Goal: Manage account settings

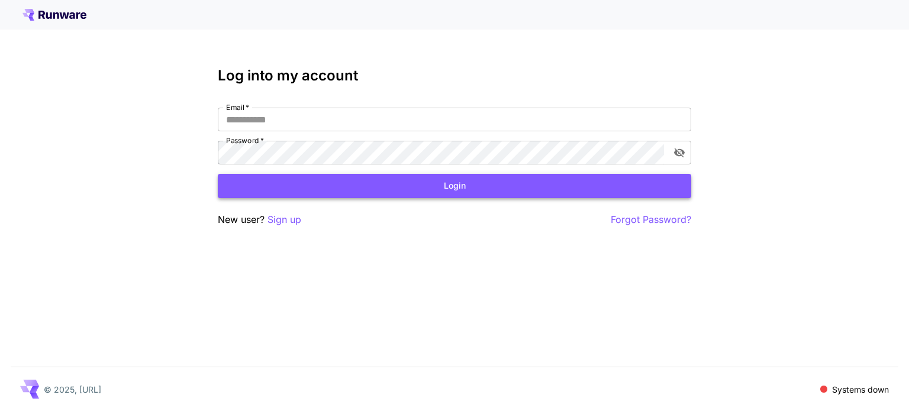
type input "**********"
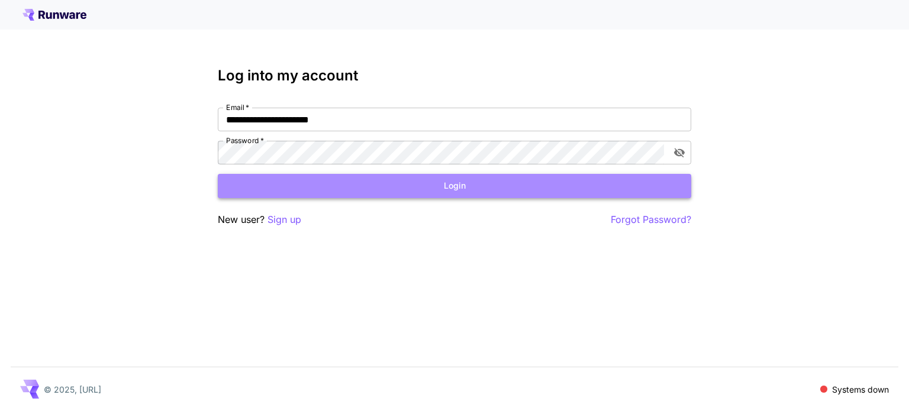
click at [424, 188] on button "Login" at bounding box center [455, 186] width 474 height 24
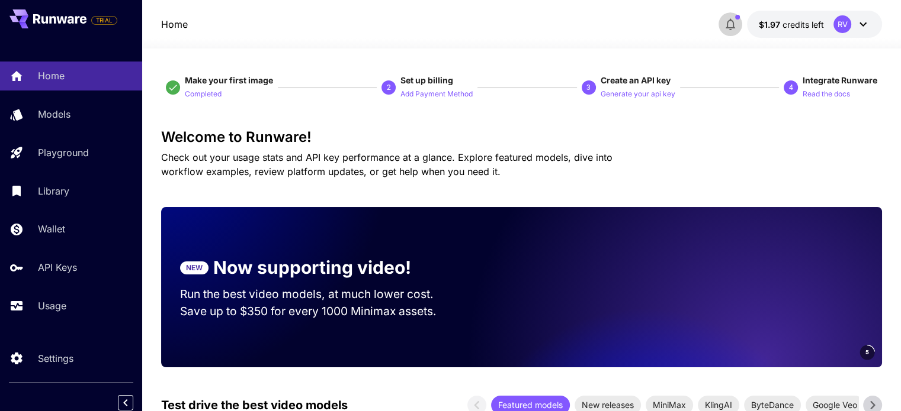
click at [733, 27] on icon "button" at bounding box center [729, 25] width 9 height 12
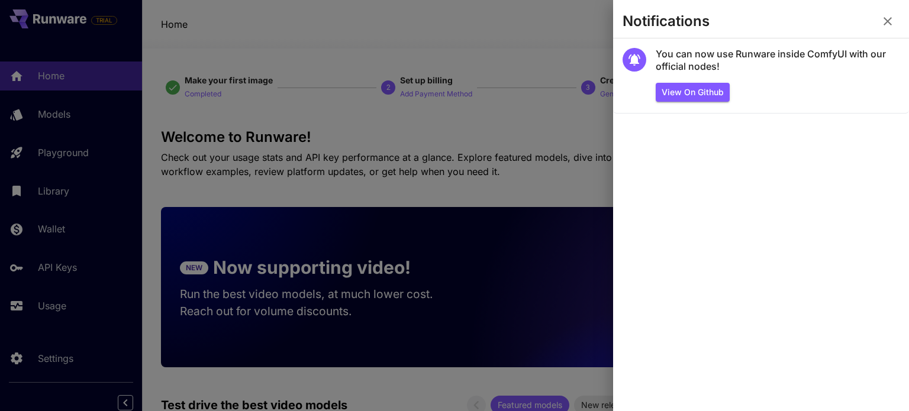
click at [889, 24] on icon "button" at bounding box center [888, 21] width 14 height 14
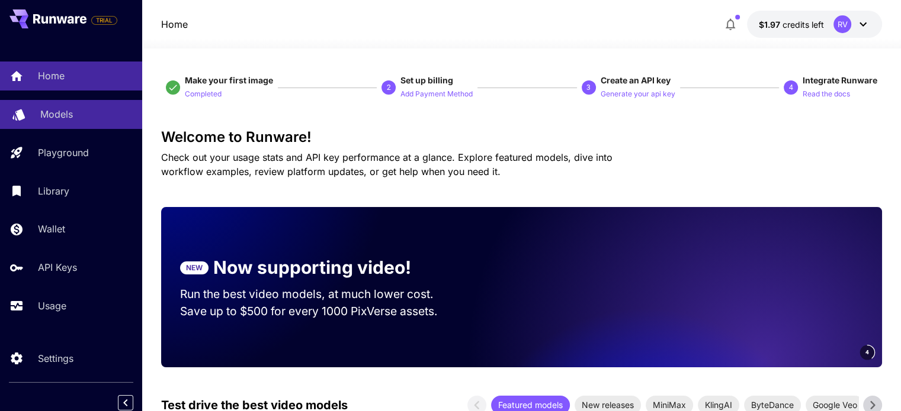
click at [76, 112] on div "Models" at bounding box center [86, 114] width 92 height 14
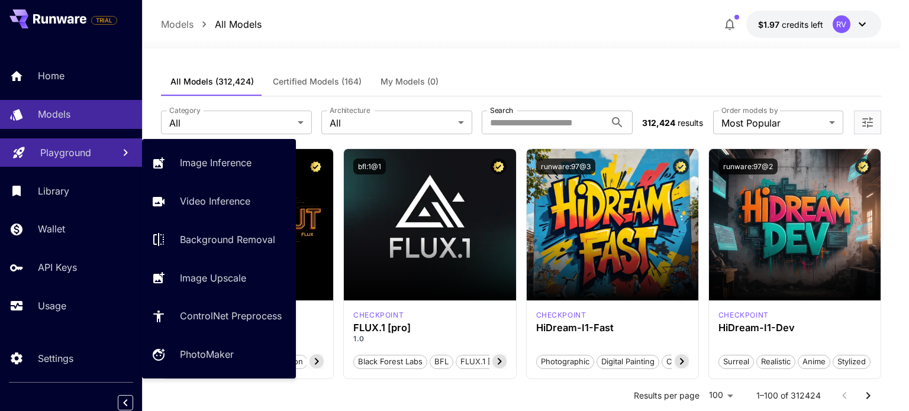
click at [74, 154] on p "Playground" at bounding box center [65, 153] width 51 height 14
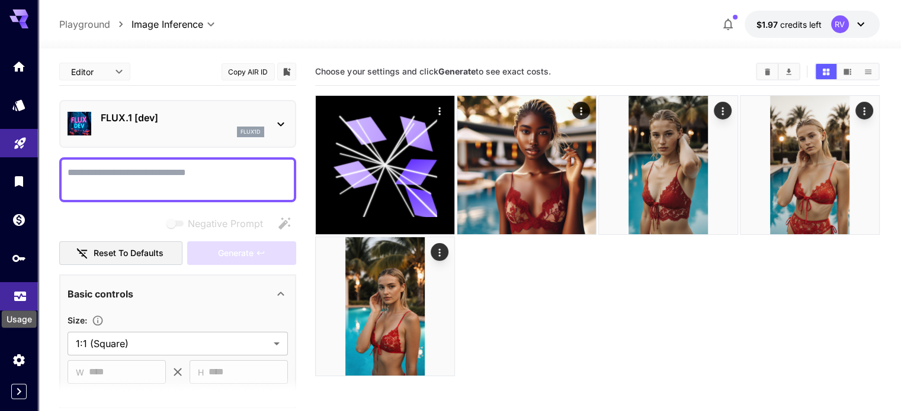
click at [22, 297] on icon "Usage" at bounding box center [20, 293] width 14 height 14
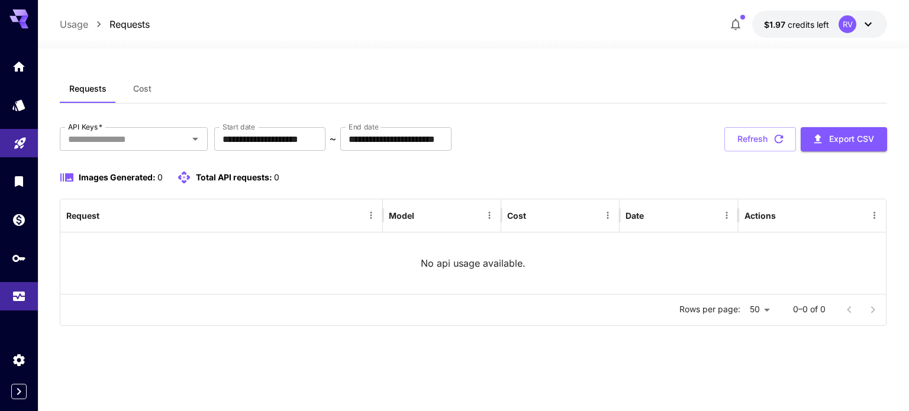
click at [865, 27] on icon at bounding box center [868, 24] width 14 height 14
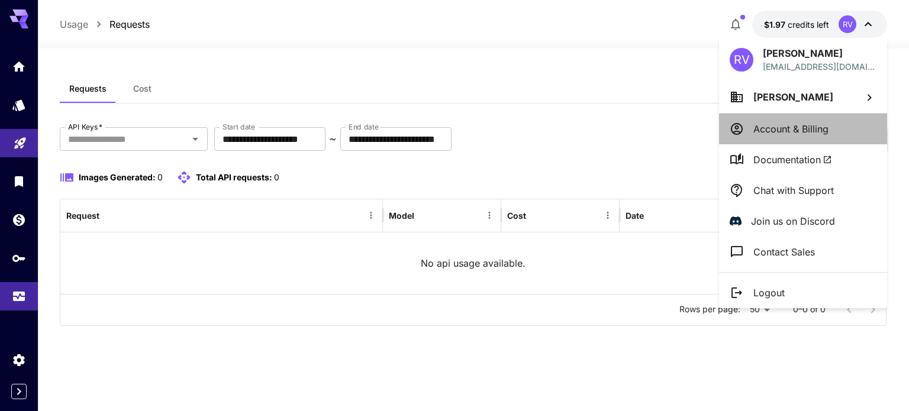
click at [763, 130] on p "Account & Billing" at bounding box center [791, 129] width 75 height 14
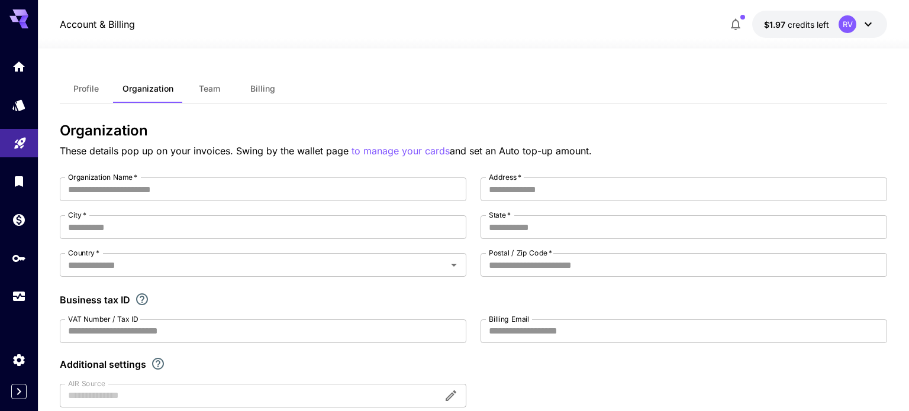
type input "**********"
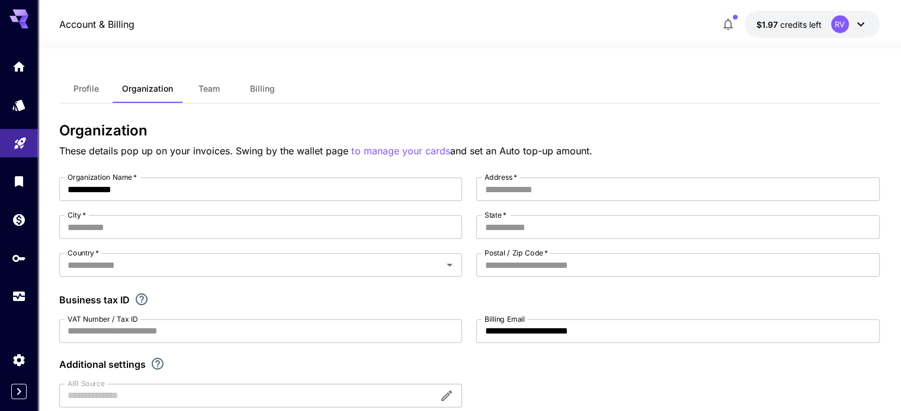
click at [20, 20] on icon at bounding box center [23, 19] width 9 height 7
